Goal: Check status: Check status

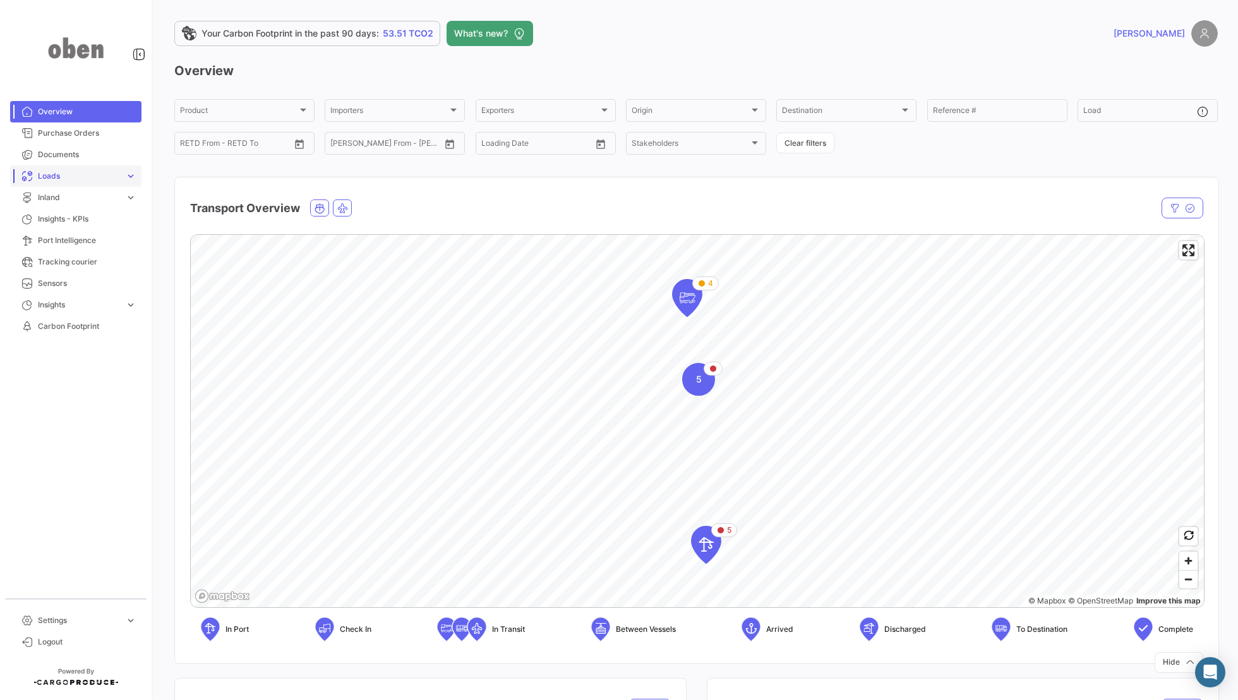
click at [75, 178] on span "Loads" at bounding box center [79, 175] width 82 height 11
click at [63, 225] on span "Ocean Loads" at bounding box center [56, 223] width 47 height 11
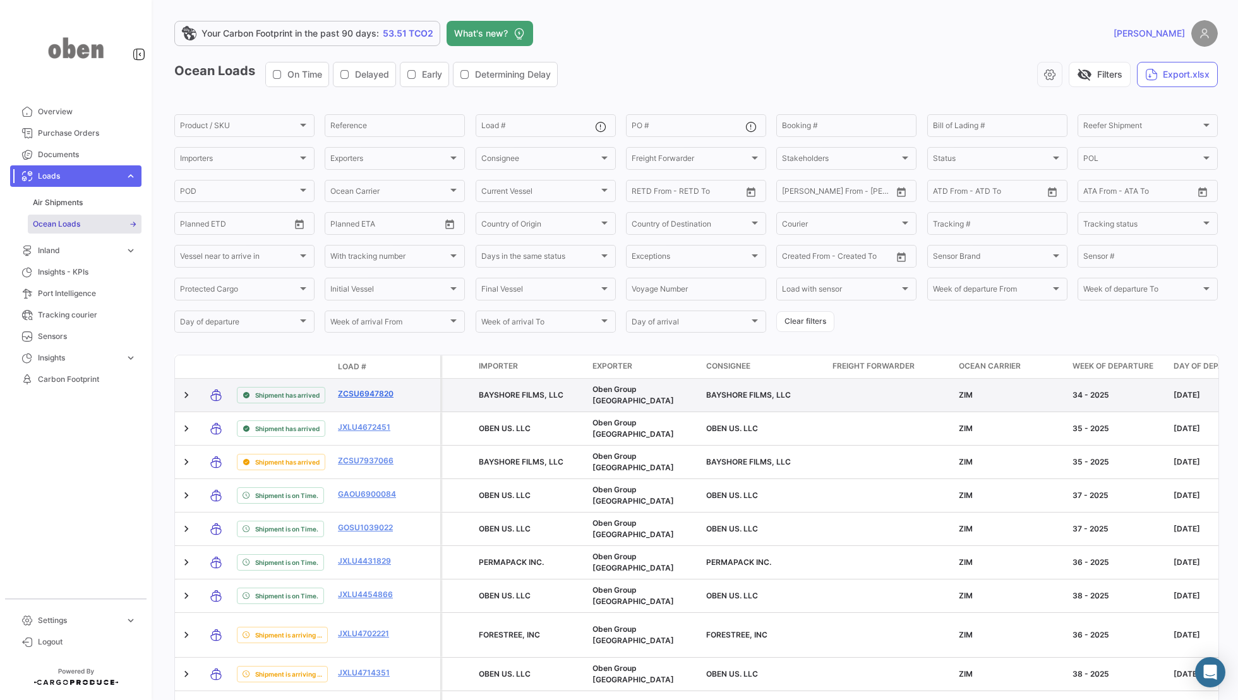
click at [371, 397] on link "ZCSU6947820" at bounding box center [371, 393] width 66 height 11
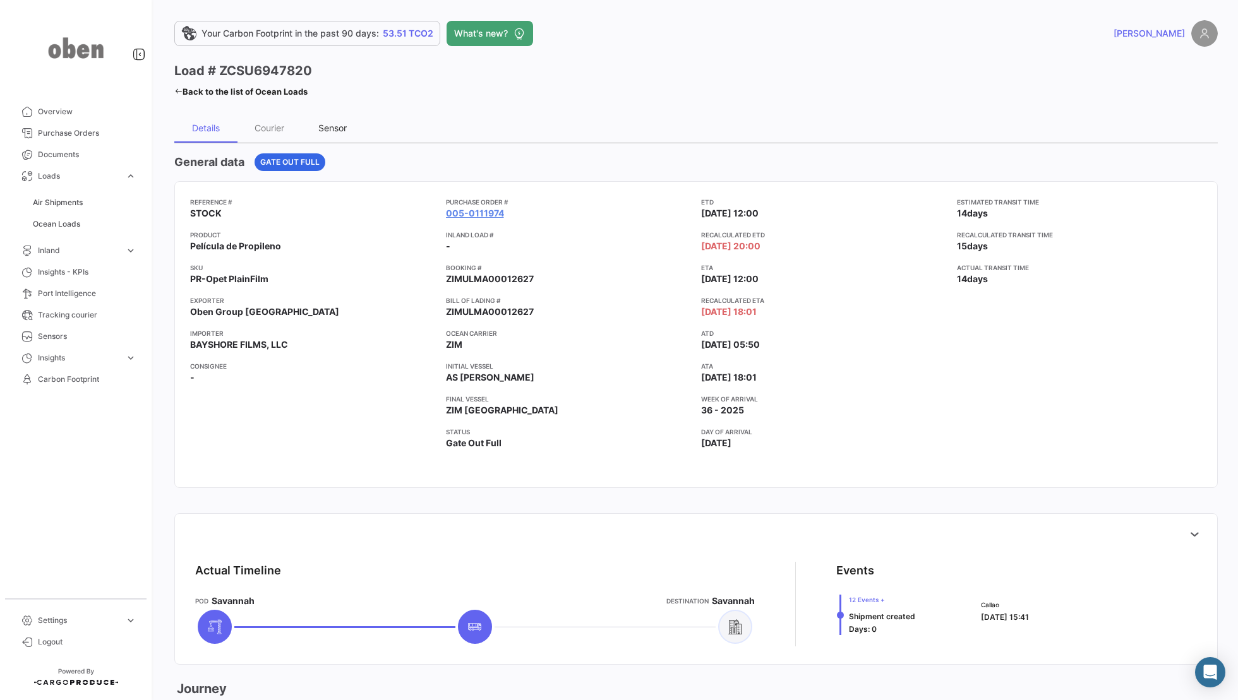
click at [337, 129] on div "Sensor" at bounding box center [332, 127] width 28 height 11
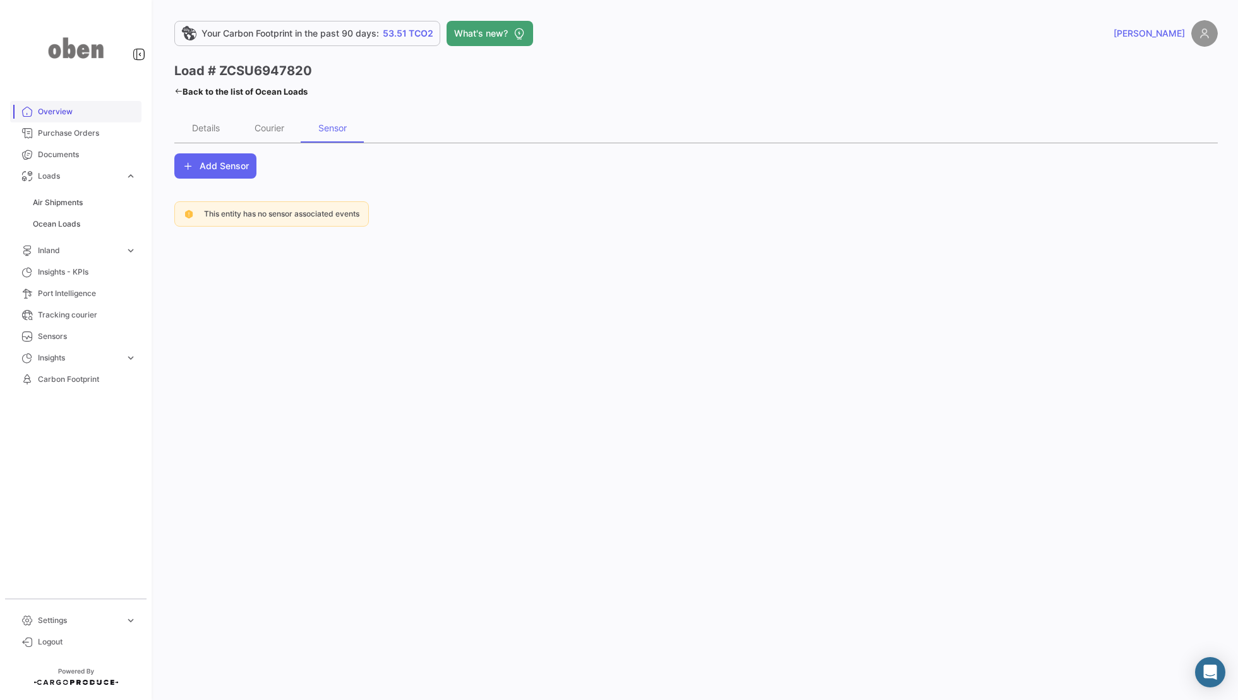
click at [76, 117] on link "Overview" at bounding box center [75, 111] width 131 height 21
